Goal: Task Accomplishment & Management: Complete application form

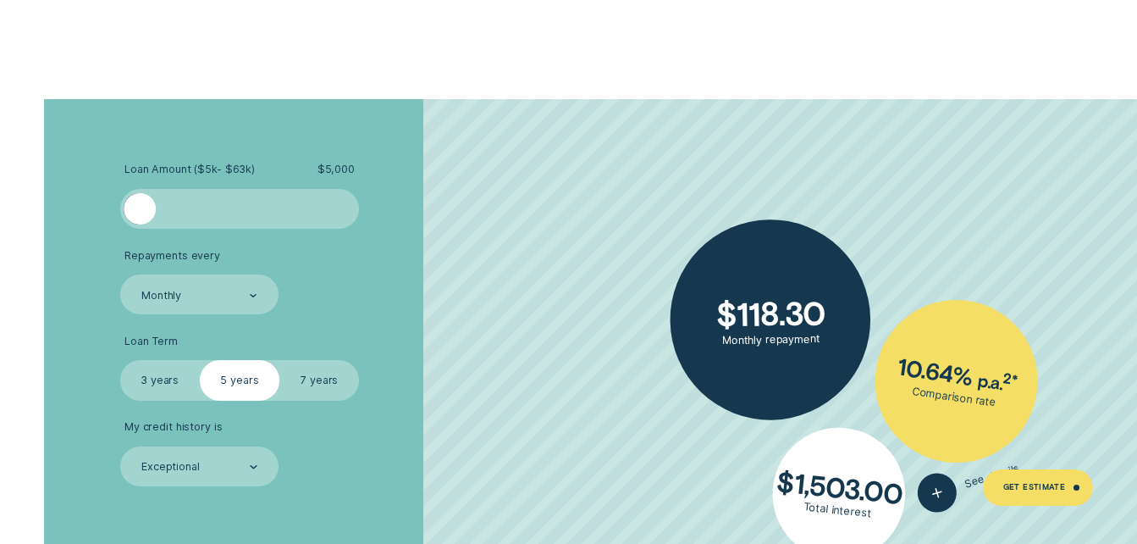
scroll to position [2671, 0]
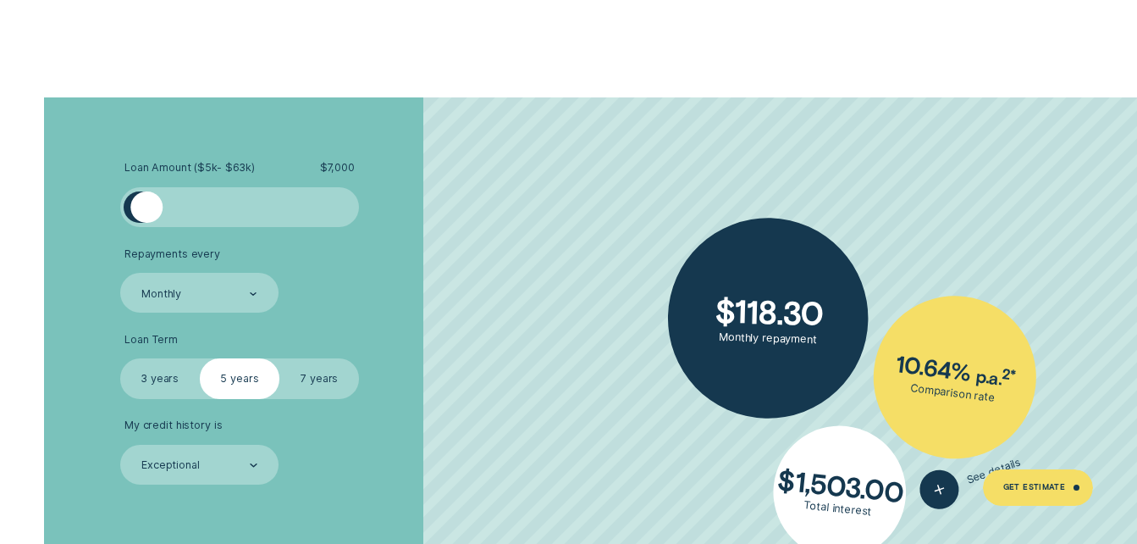
click at [147, 198] on div at bounding box center [146, 207] width 32 height 32
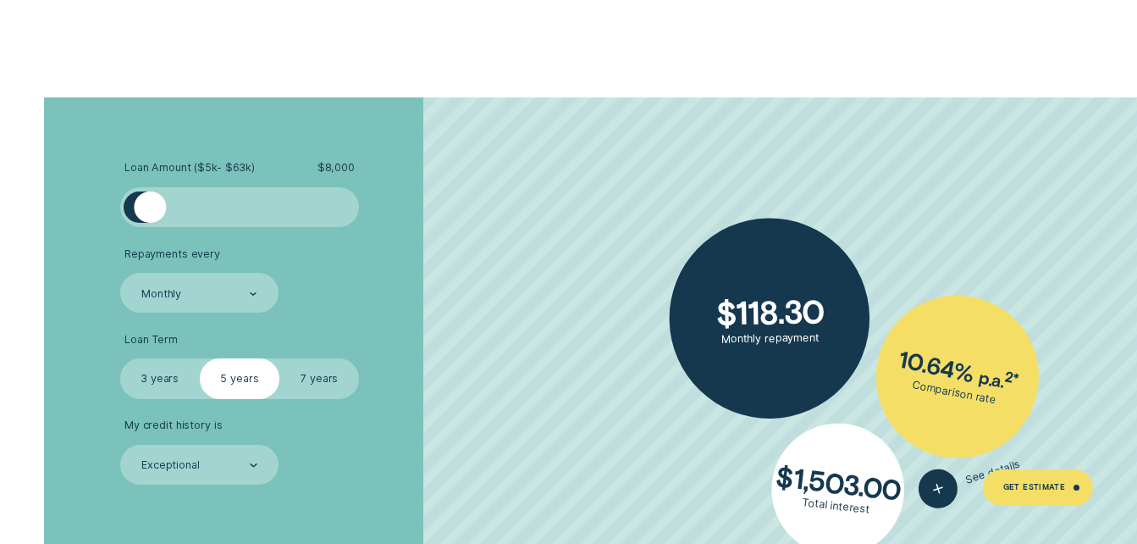
click at [151, 201] on div at bounding box center [150, 207] width 32 height 32
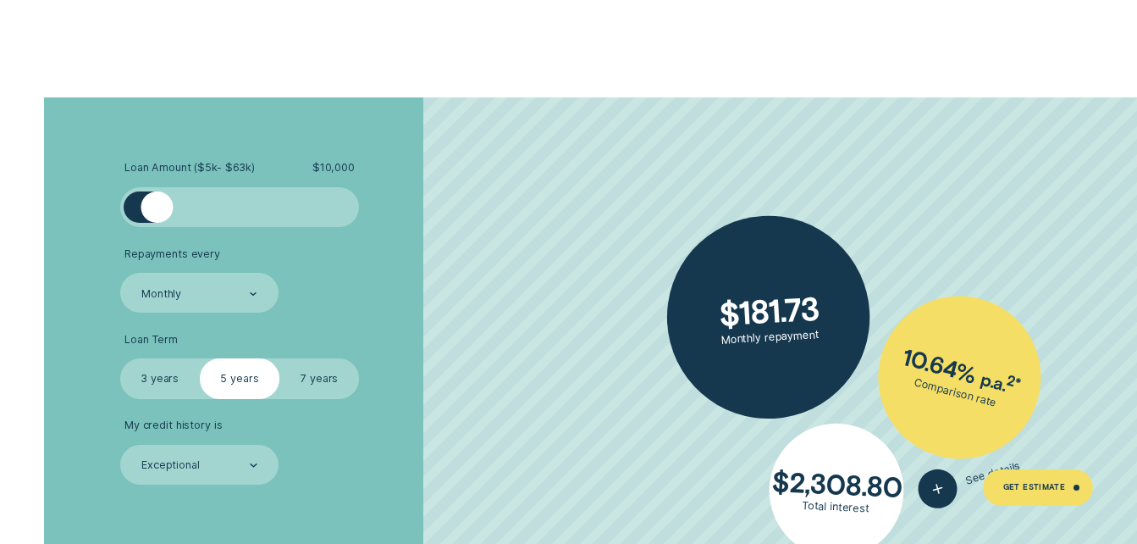
click at [158, 204] on div at bounding box center [157, 207] width 32 height 32
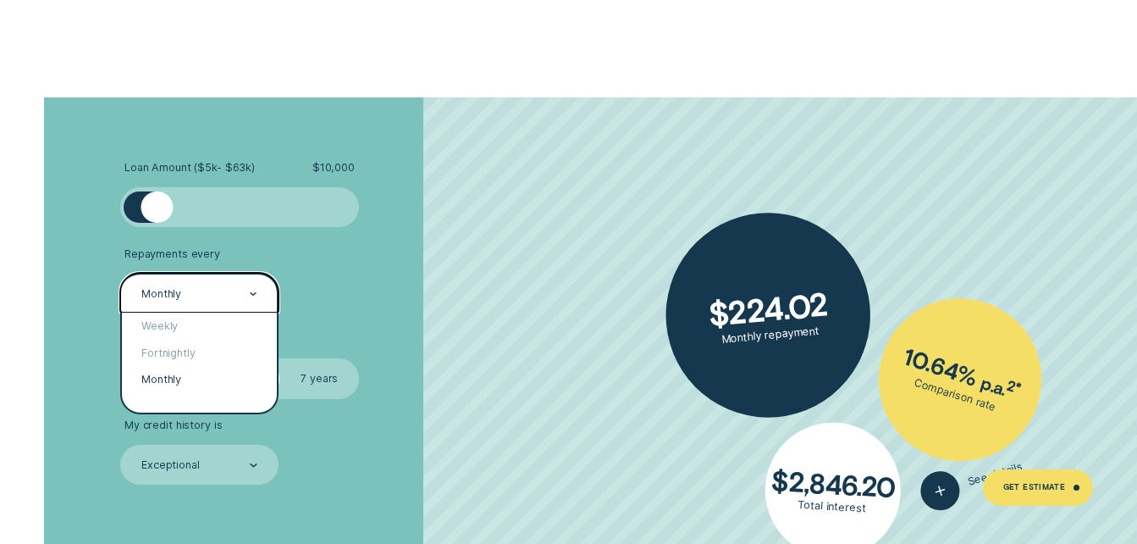
click at [214, 292] on div "Monthly" at bounding box center [199, 293] width 118 height 15
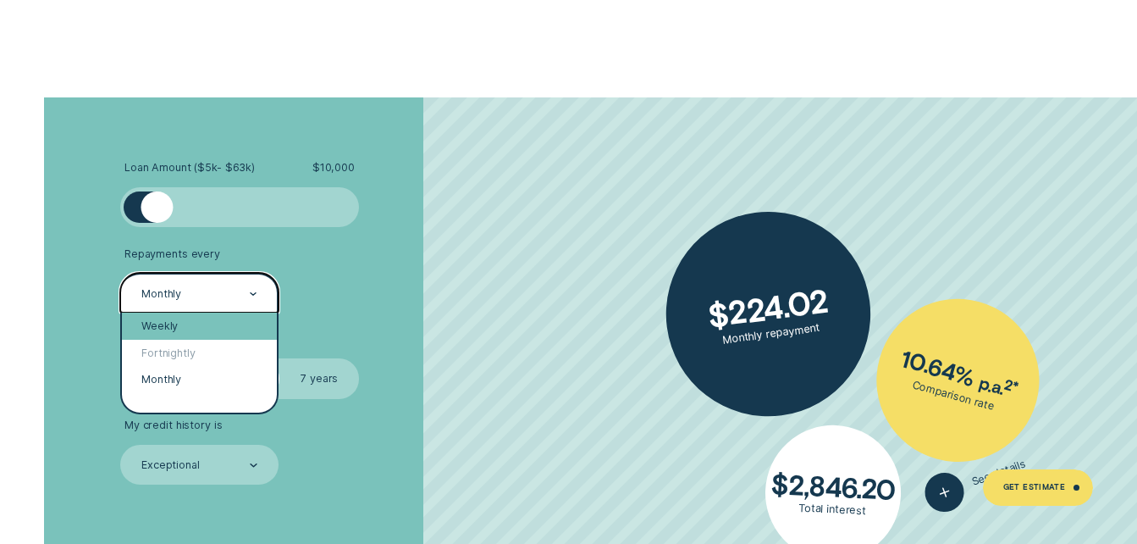
click at [222, 338] on div "Weekly" at bounding box center [200, 326] width 156 height 26
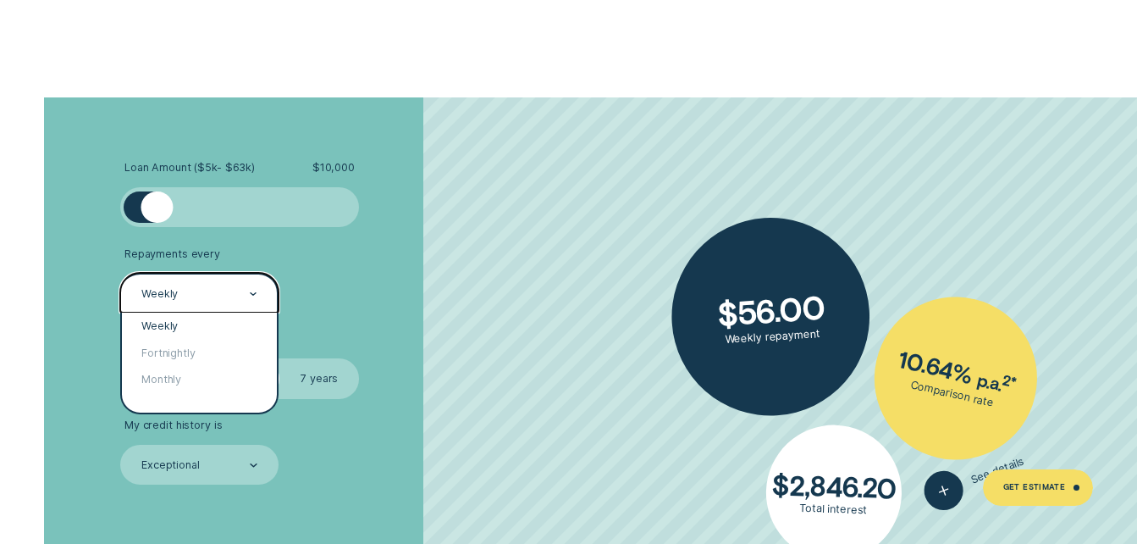
click at [231, 301] on div "Weekly" at bounding box center [199, 293] width 118 height 15
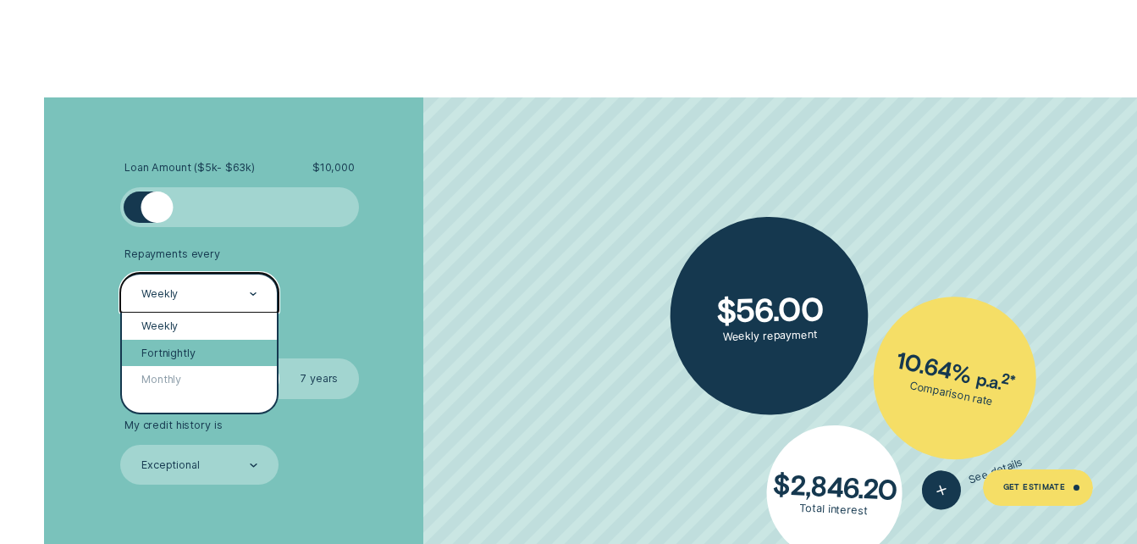
click at [208, 348] on div "Fortnightly" at bounding box center [200, 353] width 156 height 26
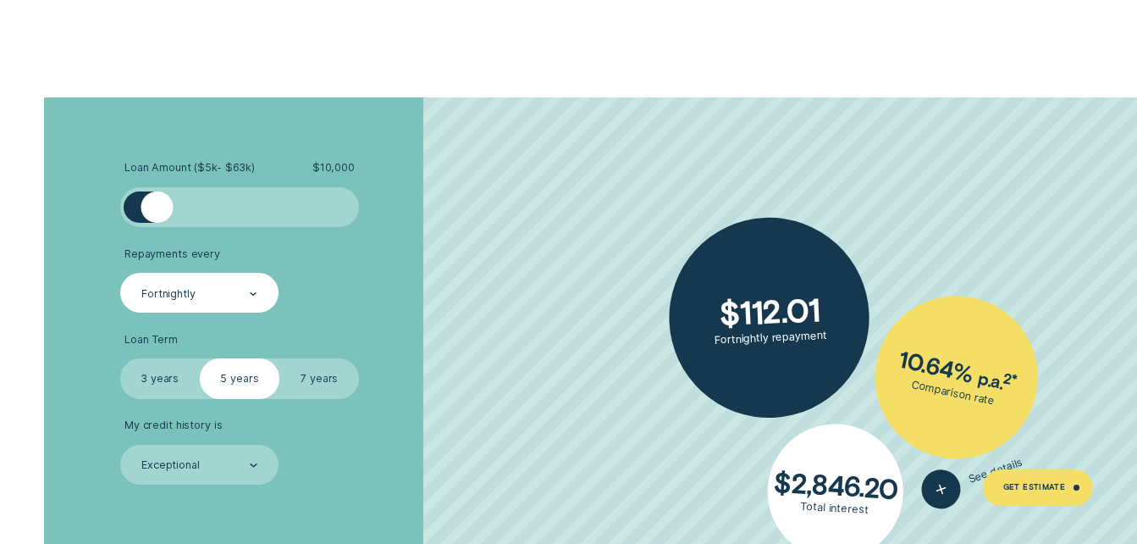
click at [317, 365] on label "7 years" at bounding box center [319, 378] width 80 height 40
click at [279, 358] on input "7 years" at bounding box center [279, 358] width 0 height 0
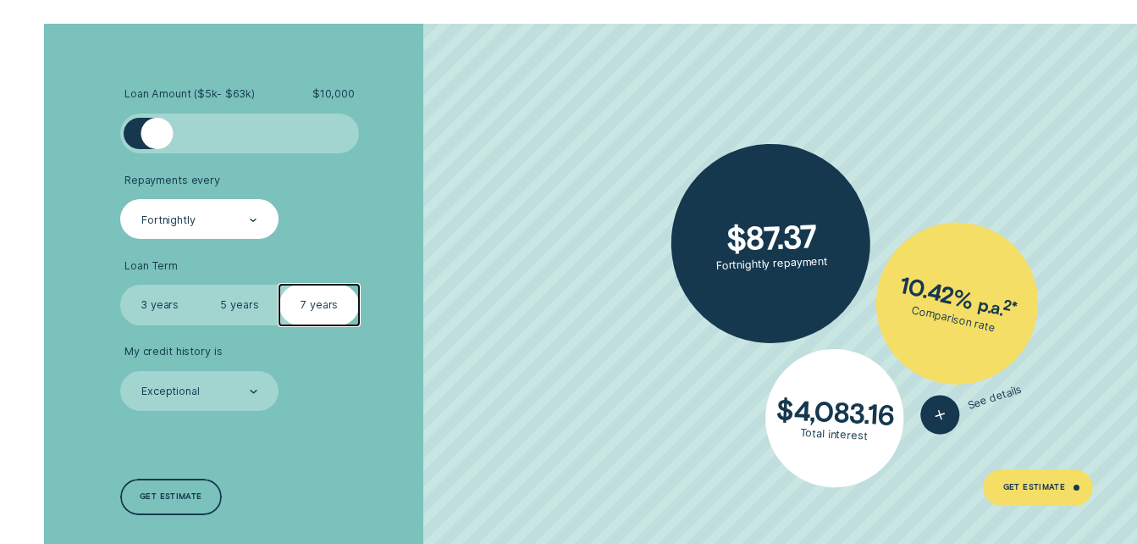
scroll to position [2747, 0]
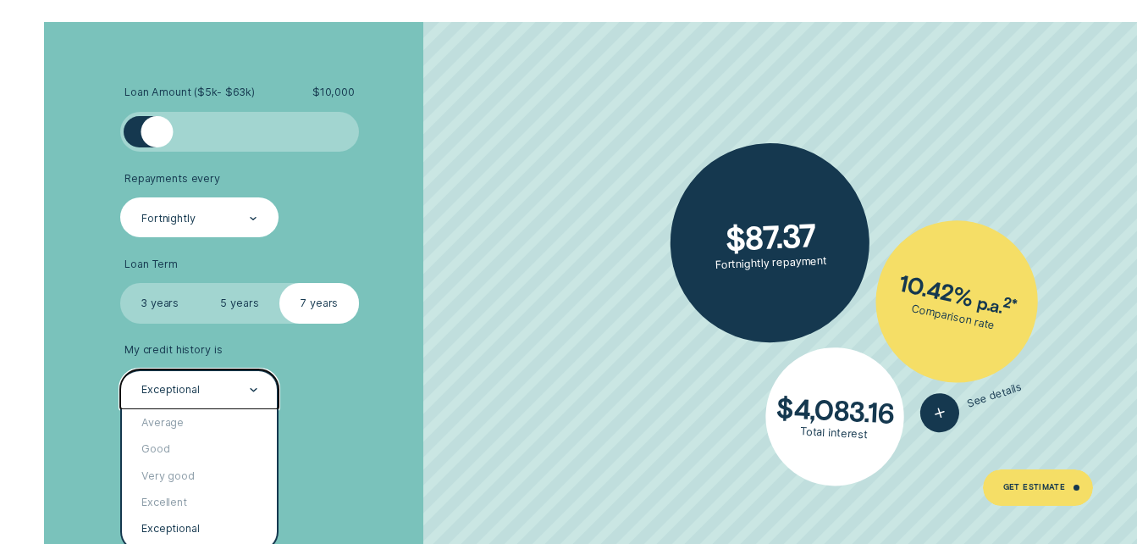
click at [260, 385] on div "Exceptional" at bounding box center [199, 389] width 159 height 40
click at [219, 419] on div "Average" at bounding box center [200, 422] width 156 height 26
